Goal: Task Accomplishment & Management: Complete application form

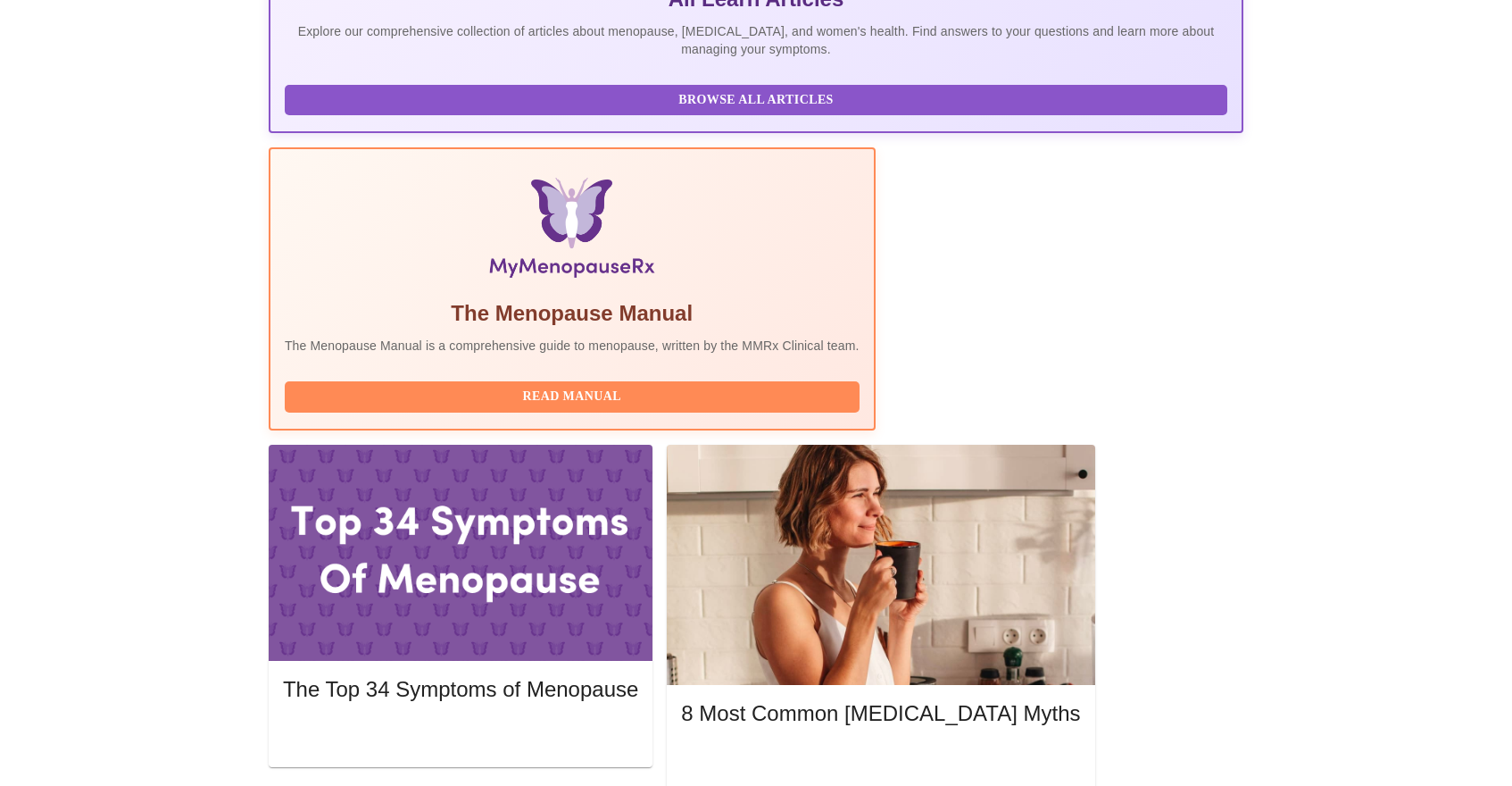
scroll to position [454, 0]
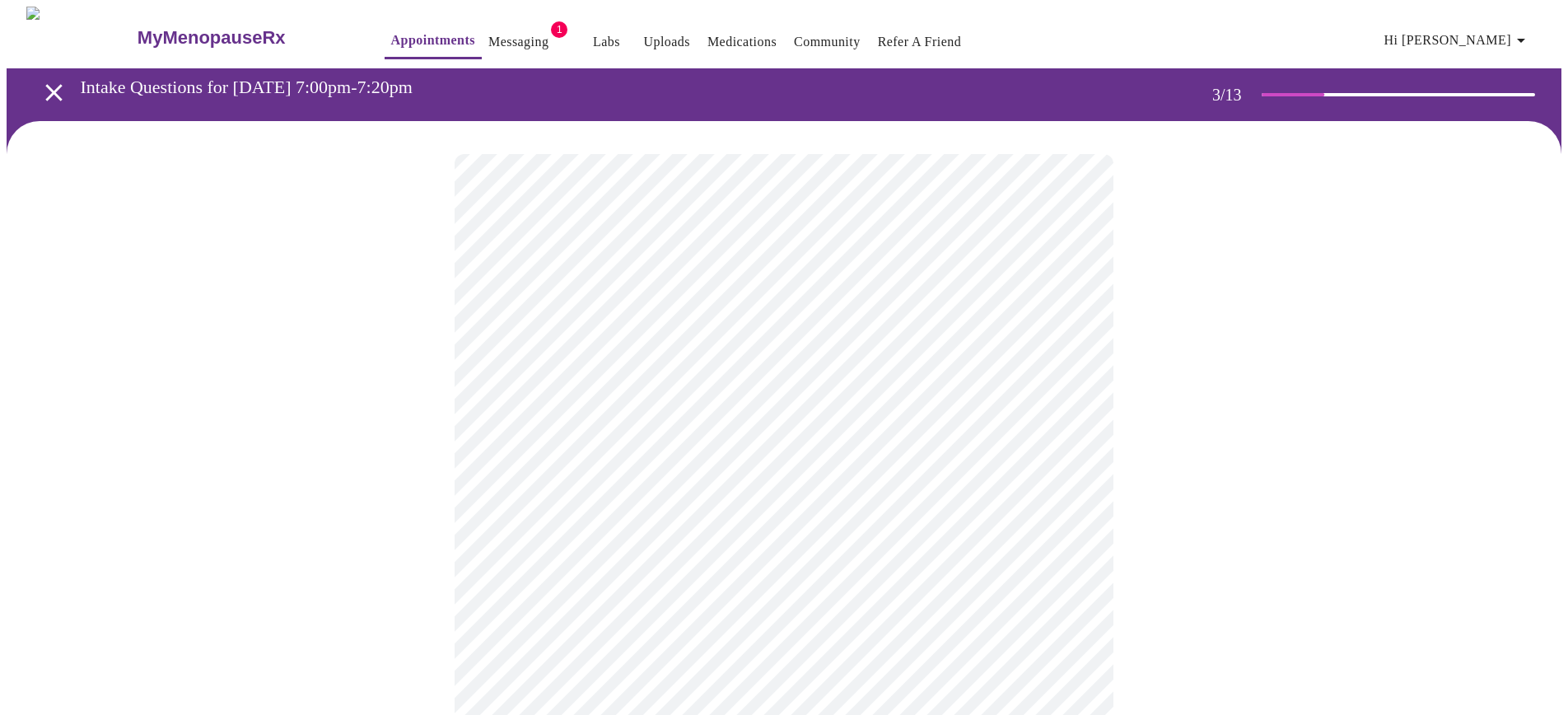
click at [1394, 31] on span "Hi [PERSON_NAME]" at bounding box center [1457, 41] width 147 height 23
click at [1394, 126] on li "Log out" at bounding box center [1496, 123] width 76 height 30
